Goal: Navigation & Orientation: Find specific page/section

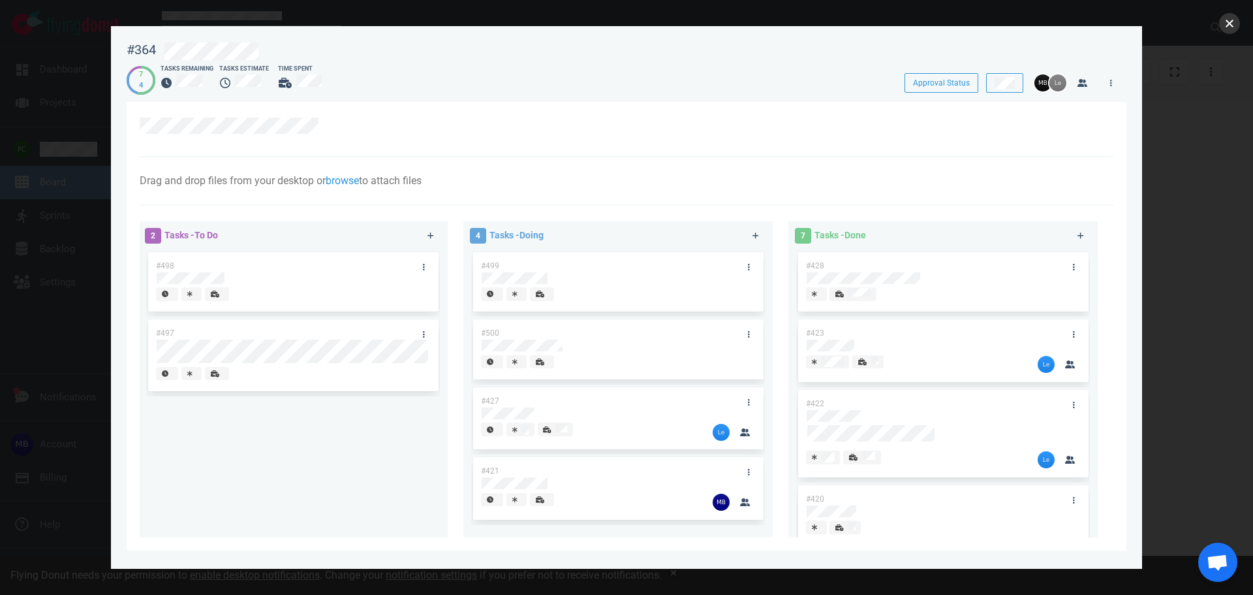
click at [1224, 25] on button "close" at bounding box center [1229, 23] width 21 height 21
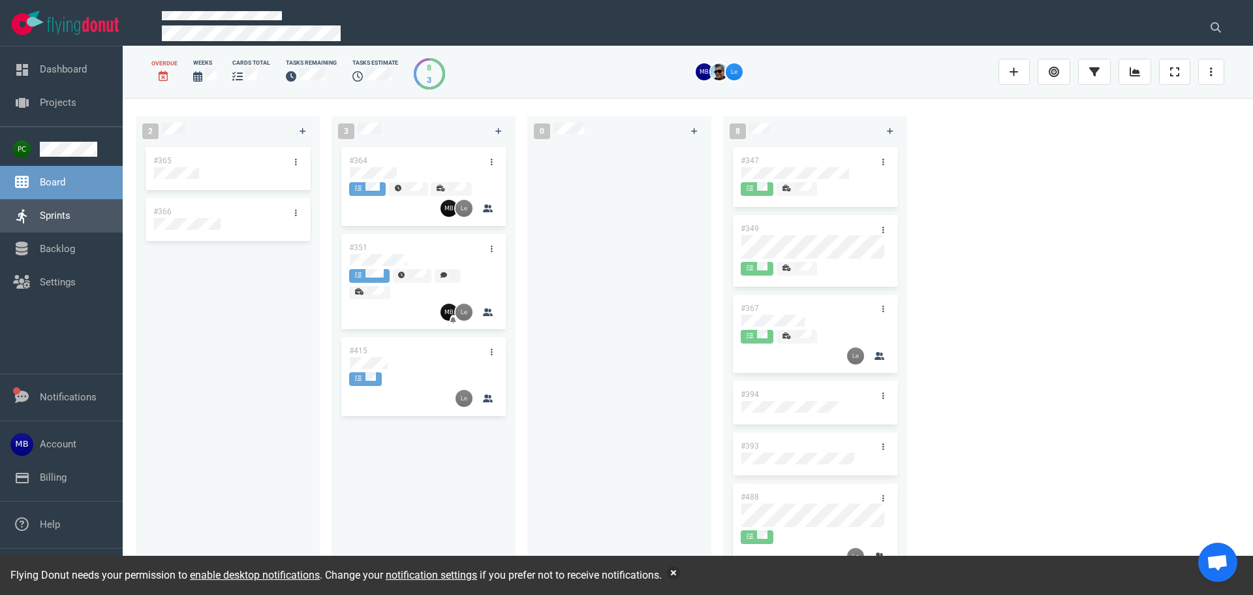
click at [66, 209] on link "Sprints" at bounding box center [55, 215] width 31 height 12
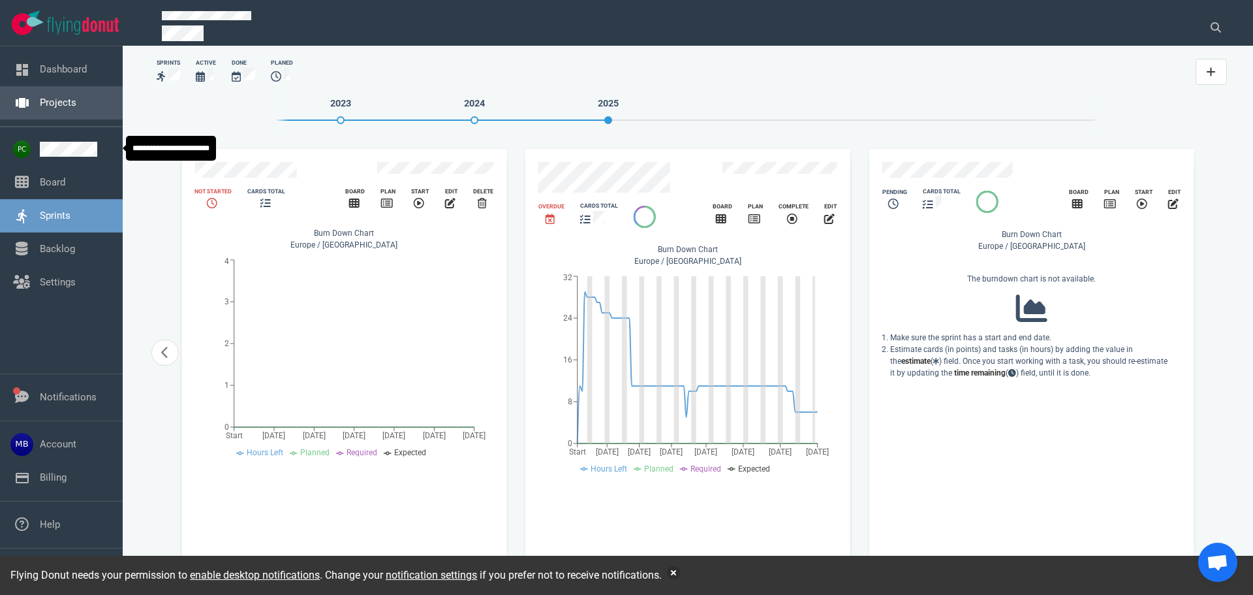
click at [40, 108] on link "Projects" at bounding box center [58, 103] width 37 height 12
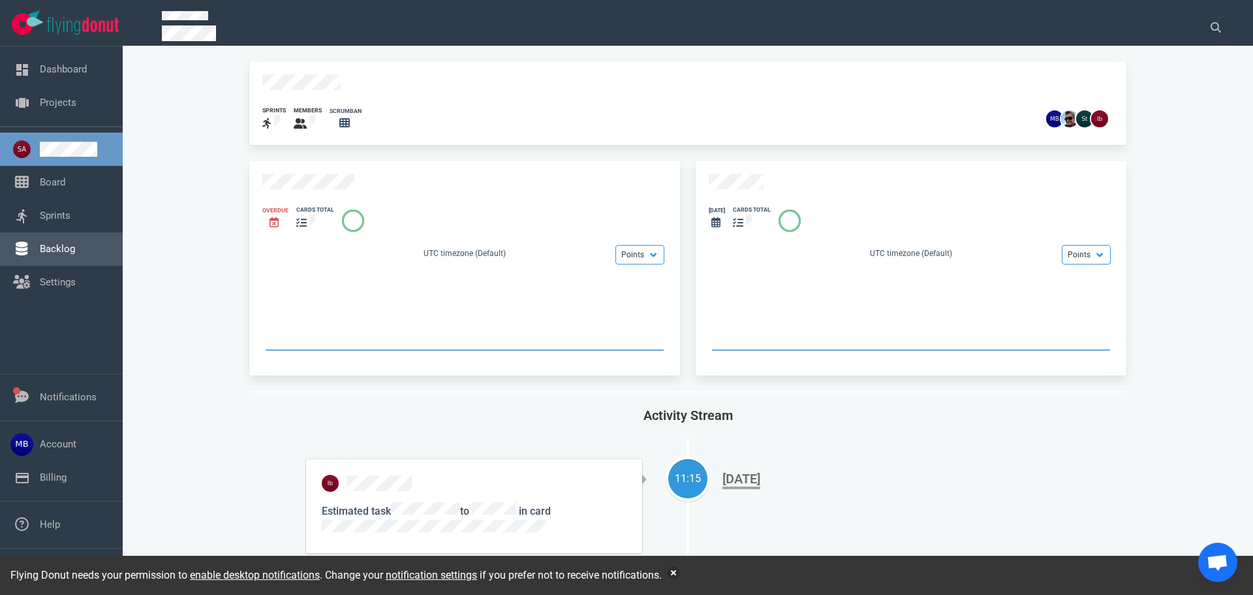
click at [72, 243] on link "Backlog" at bounding box center [57, 249] width 35 height 12
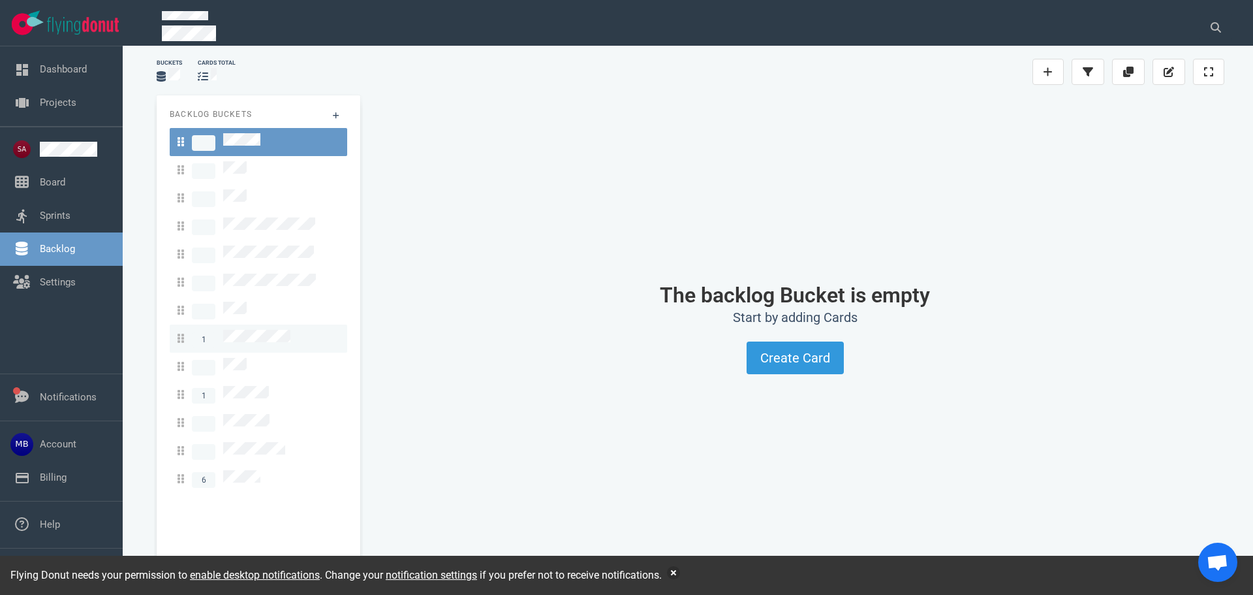
click at [265, 324] on link "1" at bounding box center [259, 338] width 178 height 28
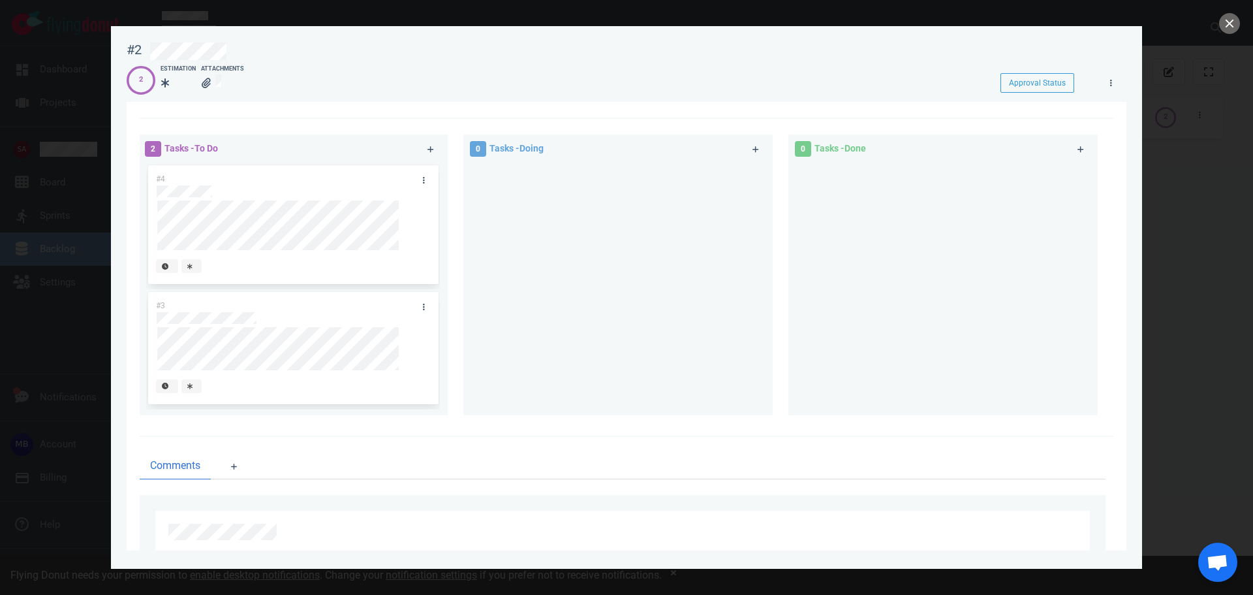
scroll to position [196, 0]
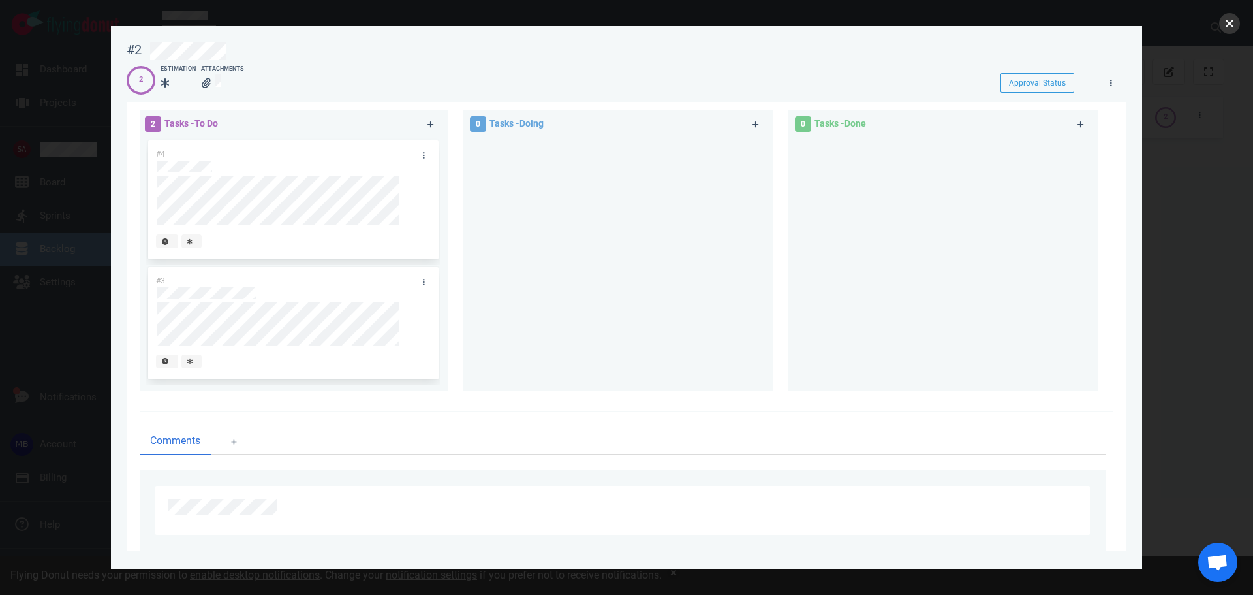
click at [1229, 21] on button "close" at bounding box center [1229, 23] width 21 height 21
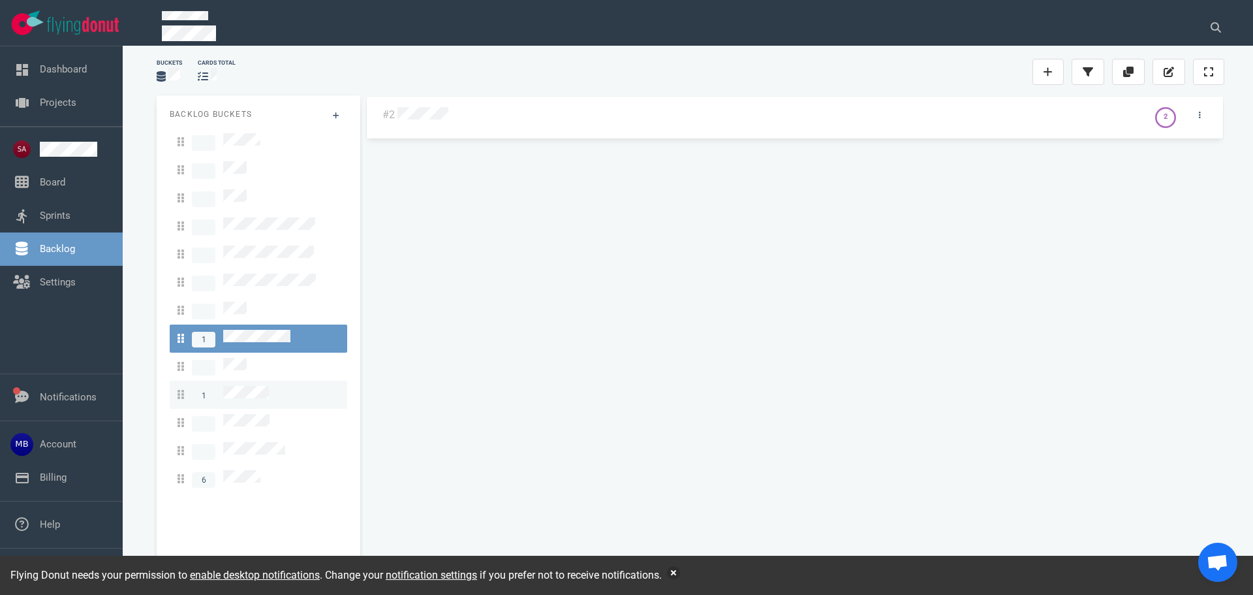
click at [296, 386] on div "1" at bounding box center [259, 395] width 162 height 18
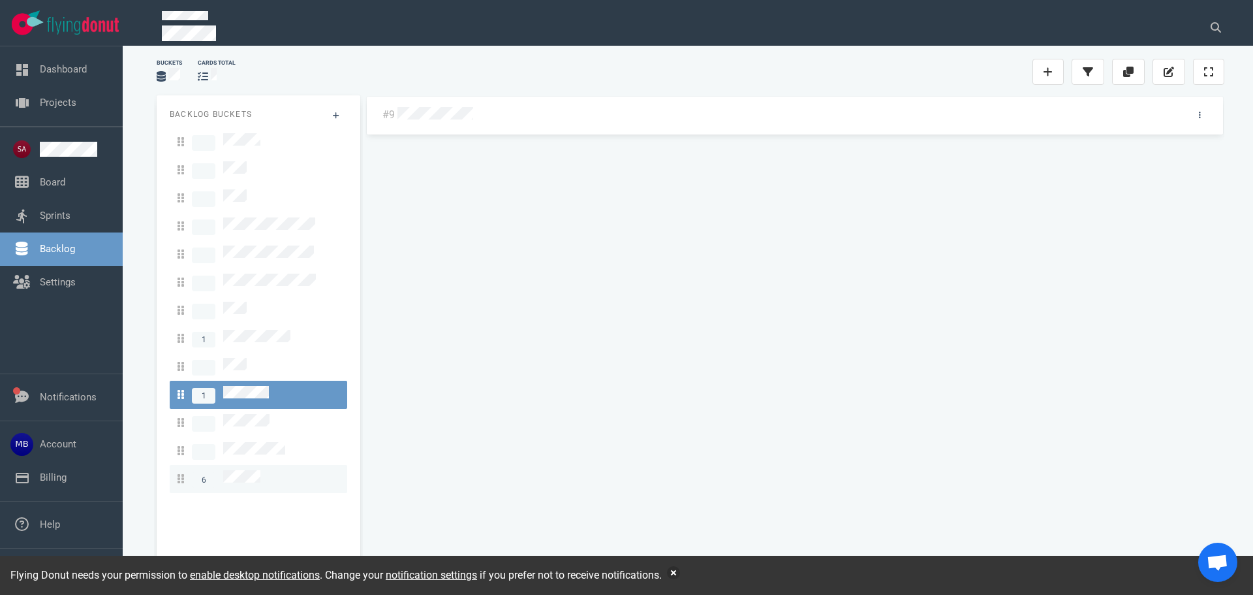
click at [265, 470] on div "6" at bounding box center [259, 479] width 162 height 18
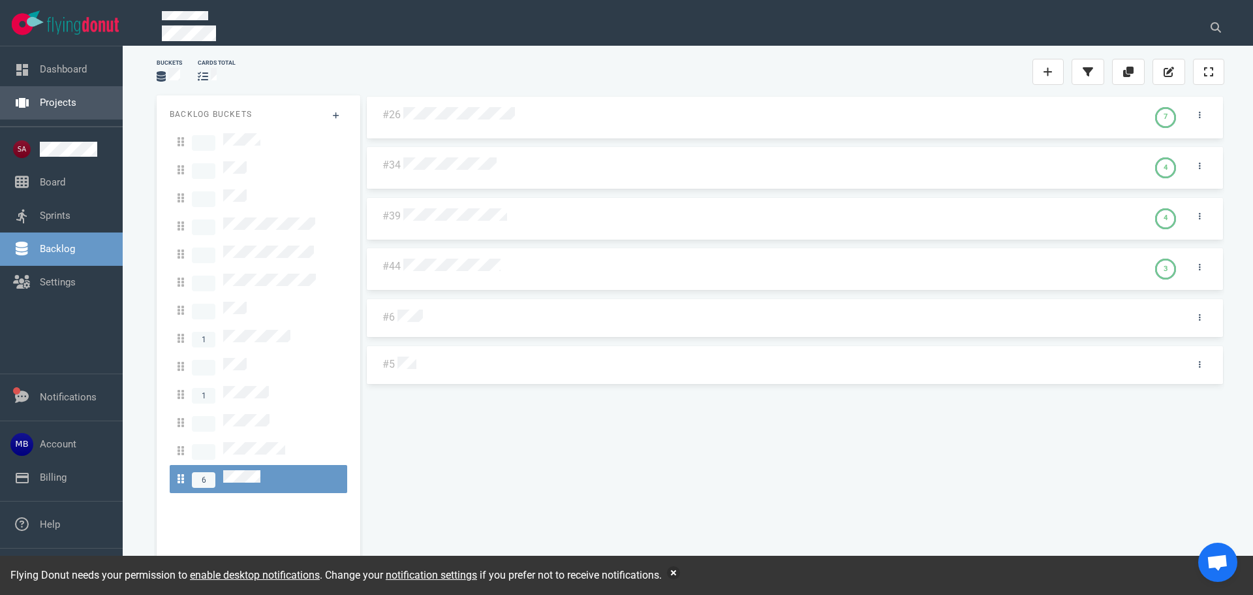
click at [76, 108] on link "Projects" at bounding box center [58, 103] width 37 height 12
